Goal: Task Accomplishment & Management: Manage account settings

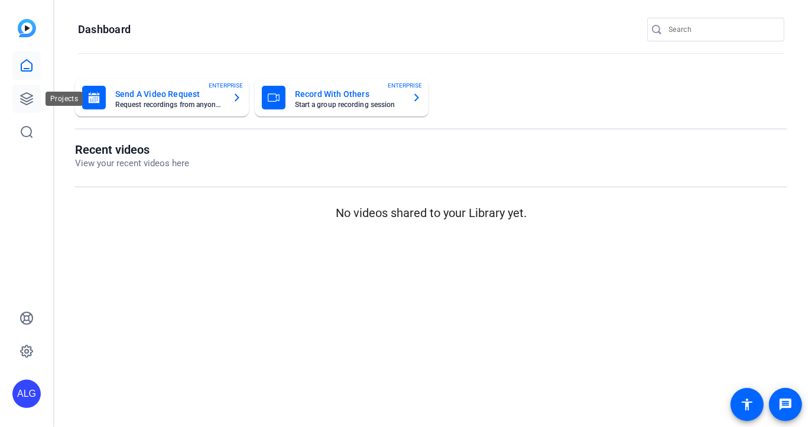
click at [17, 100] on link at bounding box center [26, 98] width 28 height 28
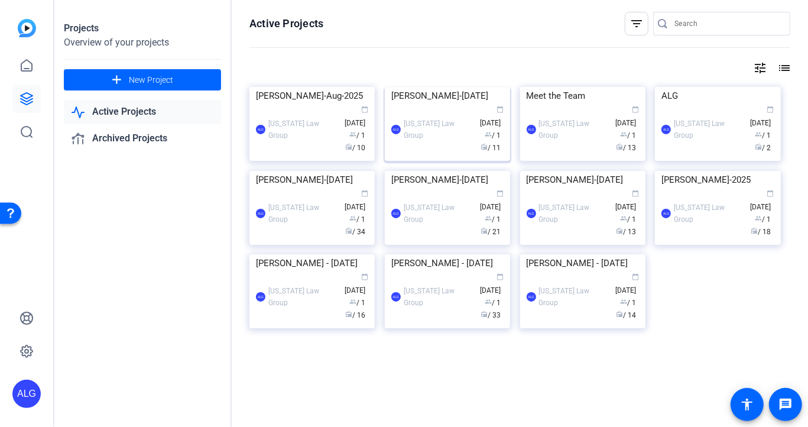
click at [428, 87] on img at bounding box center [447, 87] width 125 height 0
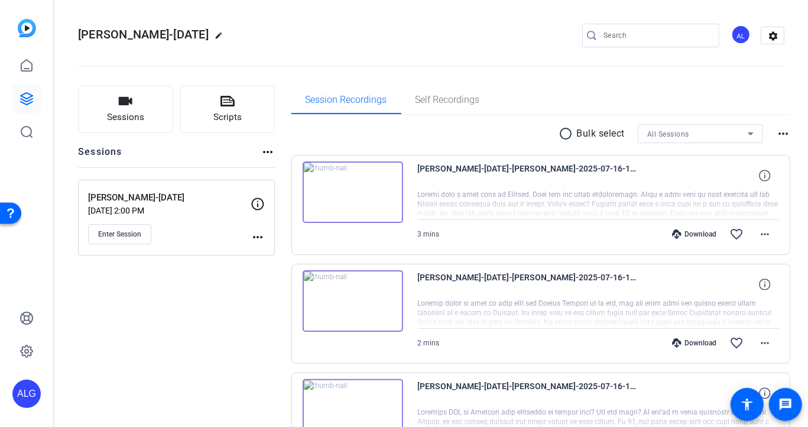
click at [213, 116] on span "Scripts" at bounding box center [227, 117] width 28 height 14
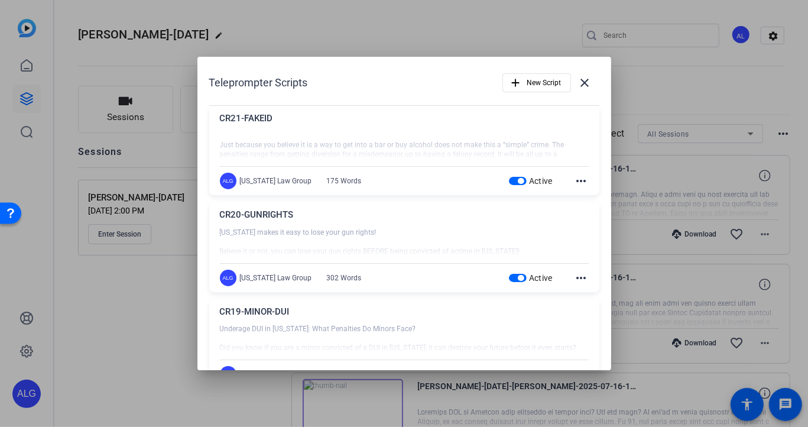
click at [587, 179] on mat-icon "more_horiz" at bounding box center [581, 181] width 14 height 14
click at [592, 212] on span "Delete" at bounding box center [607, 213] width 47 height 14
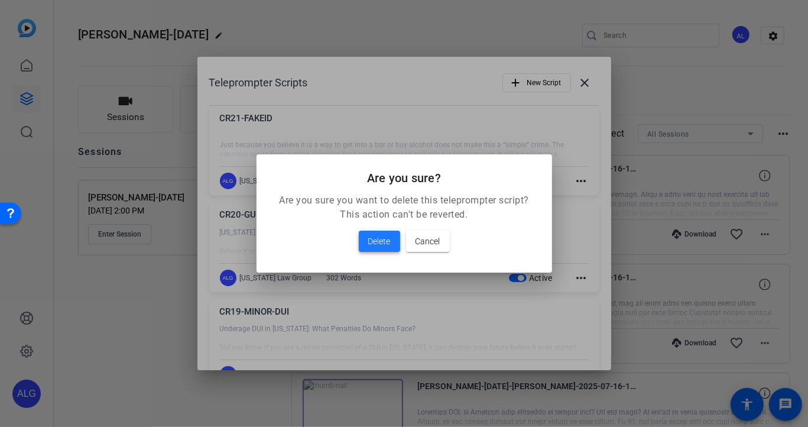
click at [379, 237] on span "Delete" at bounding box center [379, 241] width 22 height 14
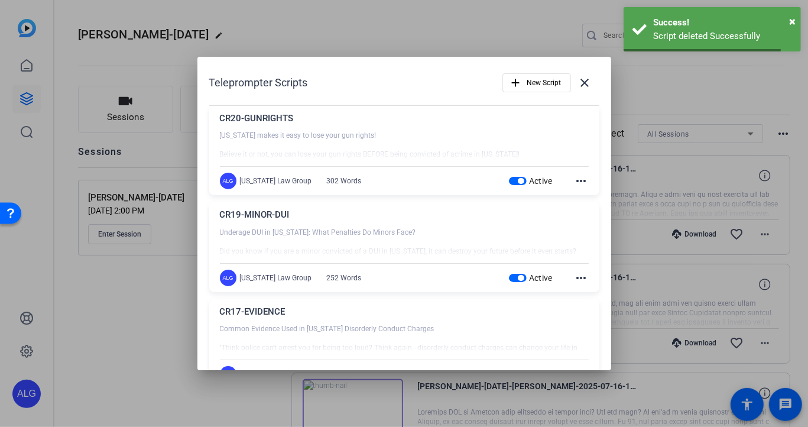
click at [581, 183] on mat-icon "more_horiz" at bounding box center [581, 181] width 14 height 14
click at [590, 222] on div "Edit Delete" at bounding box center [607, 205] width 66 height 35
click at [582, 179] on mat-icon "more_horiz" at bounding box center [581, 181] width 14 height 14
click at [599, 214] on span "Delete" at bounding box center [607, 213] width 47 height 14
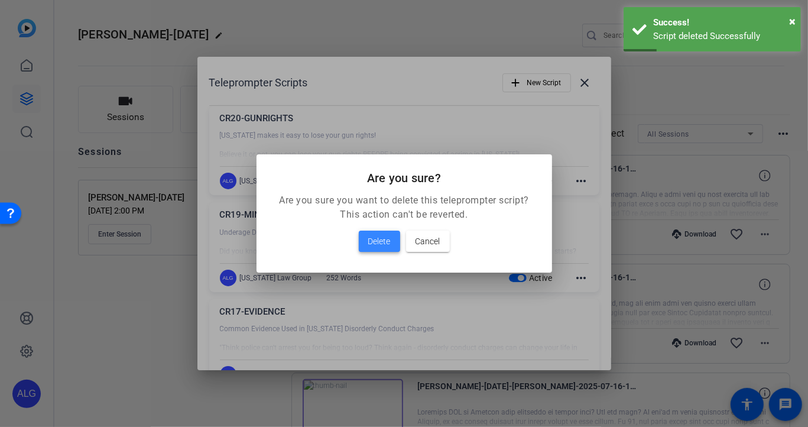
click at [366, 240] on span at bounding box center [379, 241] width 41 height 28
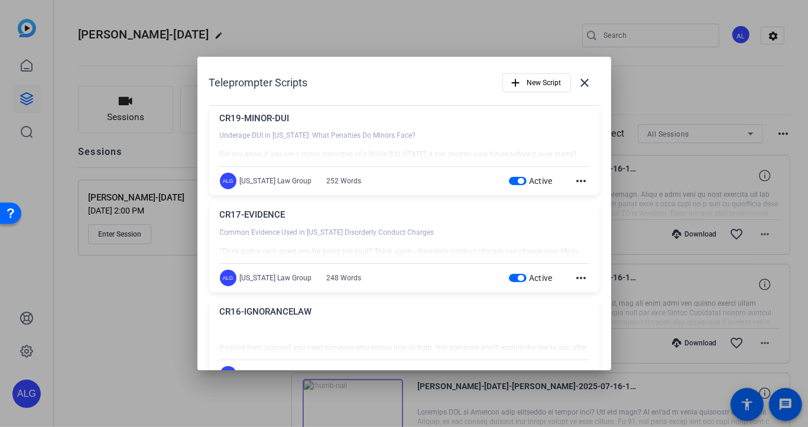
click at [584, 180] on mat-icon "more_horiz" at bounding box center [581, 181] width 14 height 14
click at [594, 209] on span "Delete" at bounding box center [607, 213] width 47 height 14
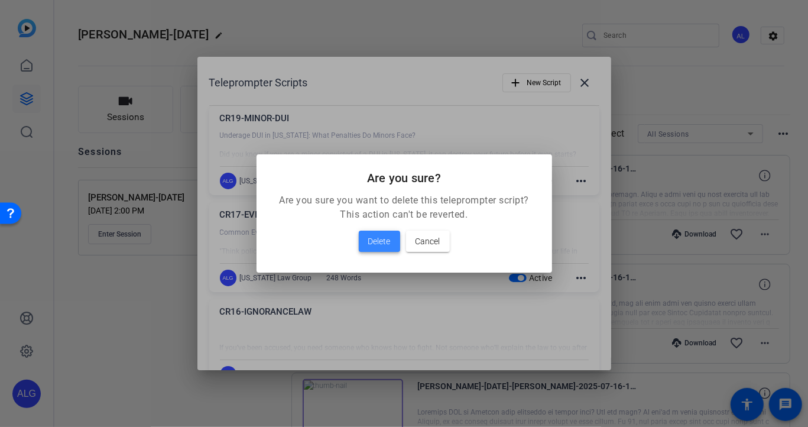
click at [360, 240] on span at bounding box center [379, 241] width 41 height 28
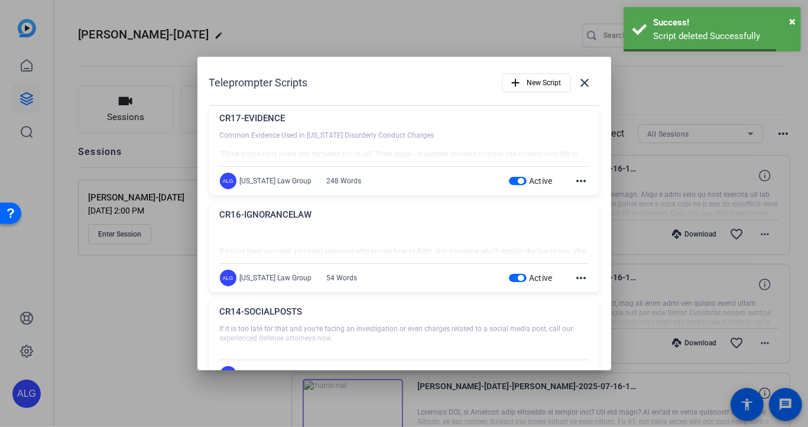
click at [581, 181] on mat-icon "more_horiz" at bounding box center [581, 181] width 14 height 14
click at [590, 210] on span "Delete" at bounding box center [607, 213] width 47 height 14
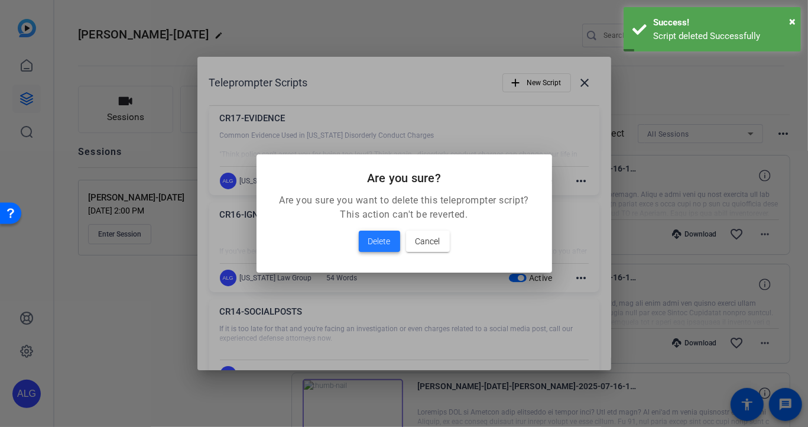
click at [382, 238] on span "Delete" at bounding box center [379, 241] width 22 height 14
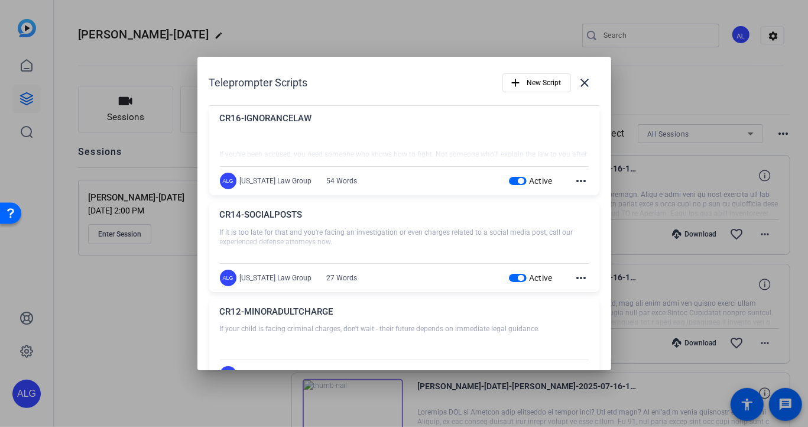
click at [579, 177] on mat-icon "more_horiz" at bounding box center [581, 181] width 14 height 14
click at [597, 209] on span "Delete" at bounding box center [607, 213] width 47 height 14
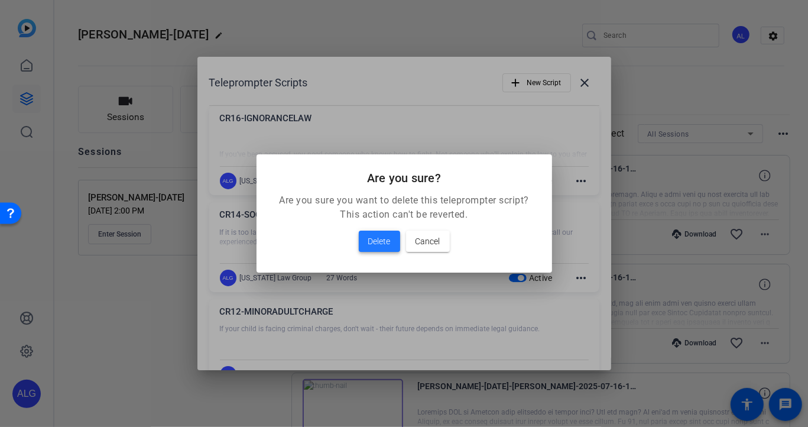
click at [380, 243] on span "Delete" at bounding box center [379, 241] width 22 height 14
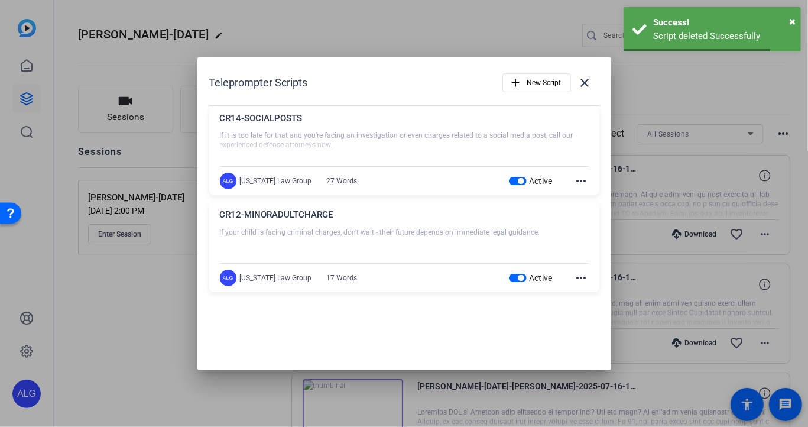
click at [586, 182] on mat-icon "more_horiz" at bounding box center [581, 181] width 14 height 14
click at [596, 215] on span "Delete" at bounding box center [607, 213] width 47 height 14
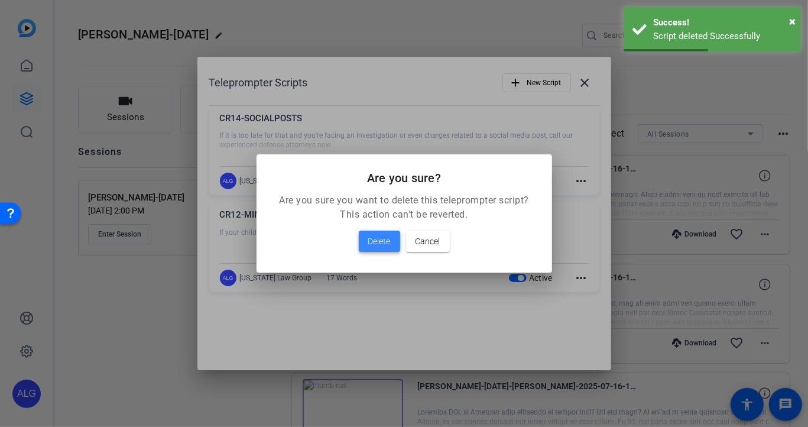
click at [382, 233] on button "Delete" at bounding box center [379, 240] width 41 height 21
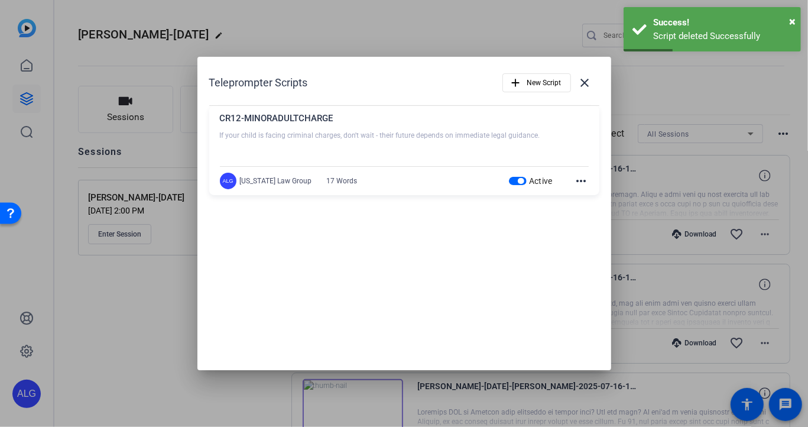
click at [584, 182] on mat-icon "more_horiz" at bounding box center [581, 181] width 14 height 14
click at [609, 212] on span "Delete" at bounding box center [607, 213] width 47 height 14
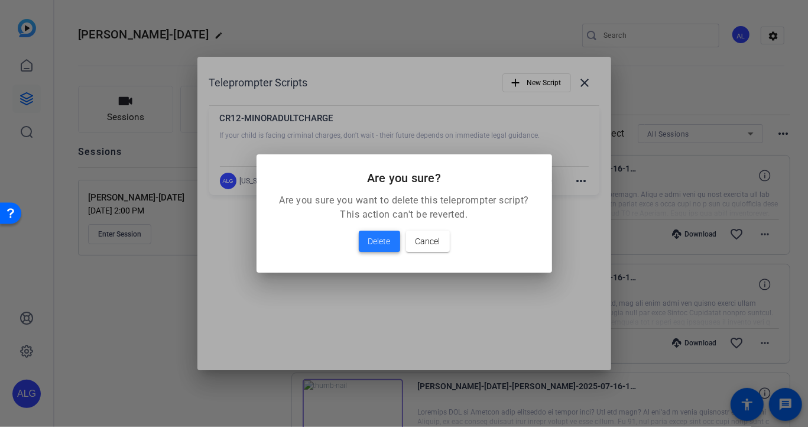
click at [376, 240] on span "Delete" at bounding box center [379, 241] width 22 height 14
